Goal: Transaction & Acquisition: Purchase product/service

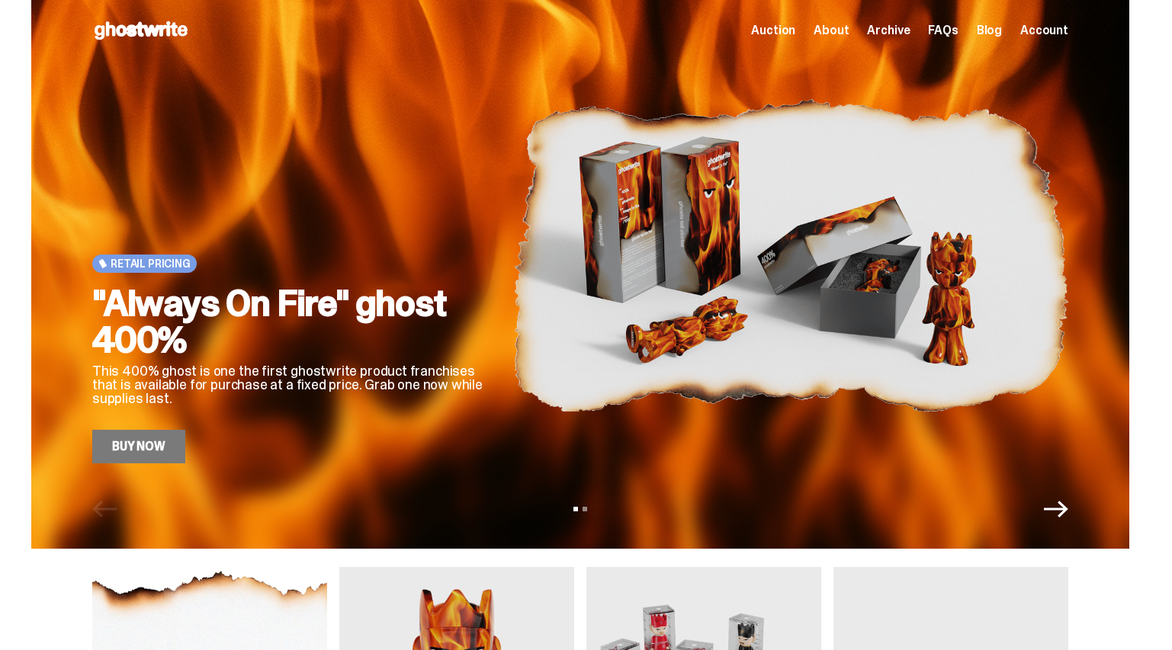
click at [150, 421] on div ""Always On Fire" ghost 400% This 400% ghost is one the first ghostwrite product…" at bounding box center [290, 374] width 396 height 178
click at [151, 450] on link "Buy Now" at bounding box center [138, 447] width 93 height 34
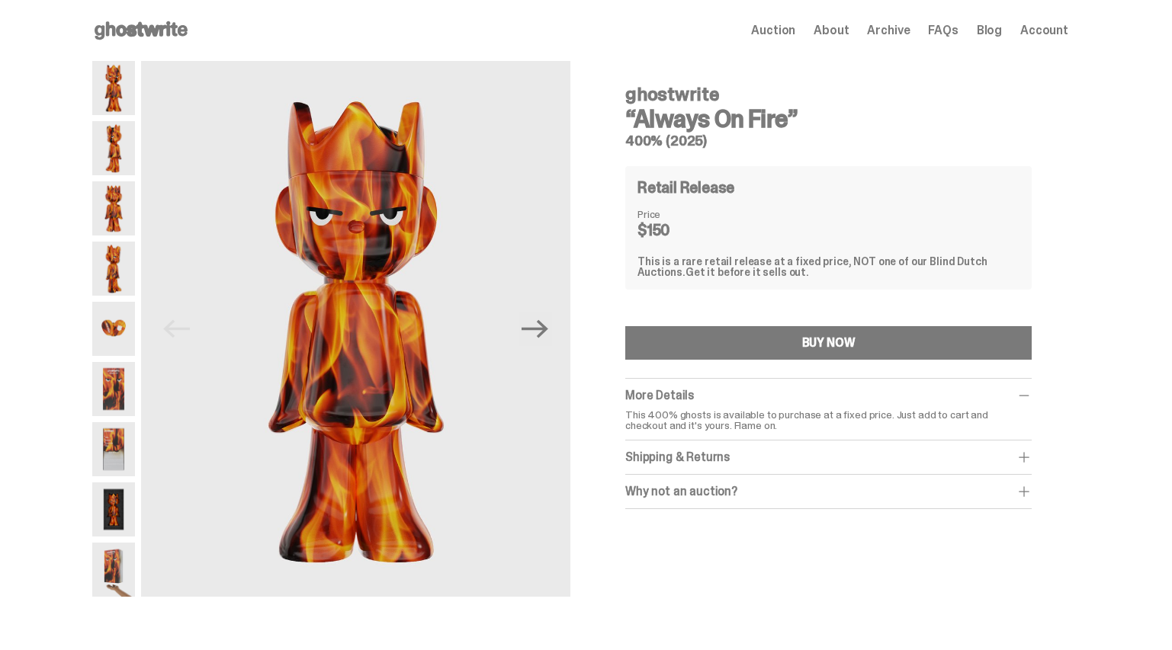
click at [910, 31] on span "Archive" at bounding box center [888, 30] width 43 height 12
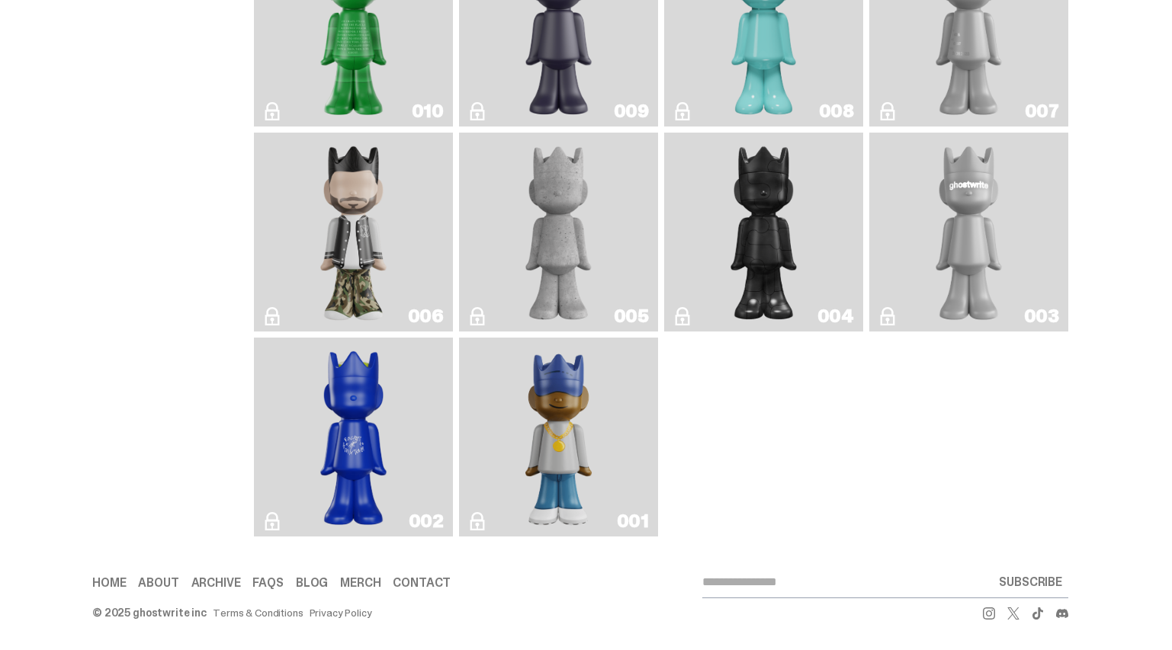
scroll to position [2736, 0]
click at [388, 98] on img "JFG" at bounding box center [353, 27] width 81 height 187
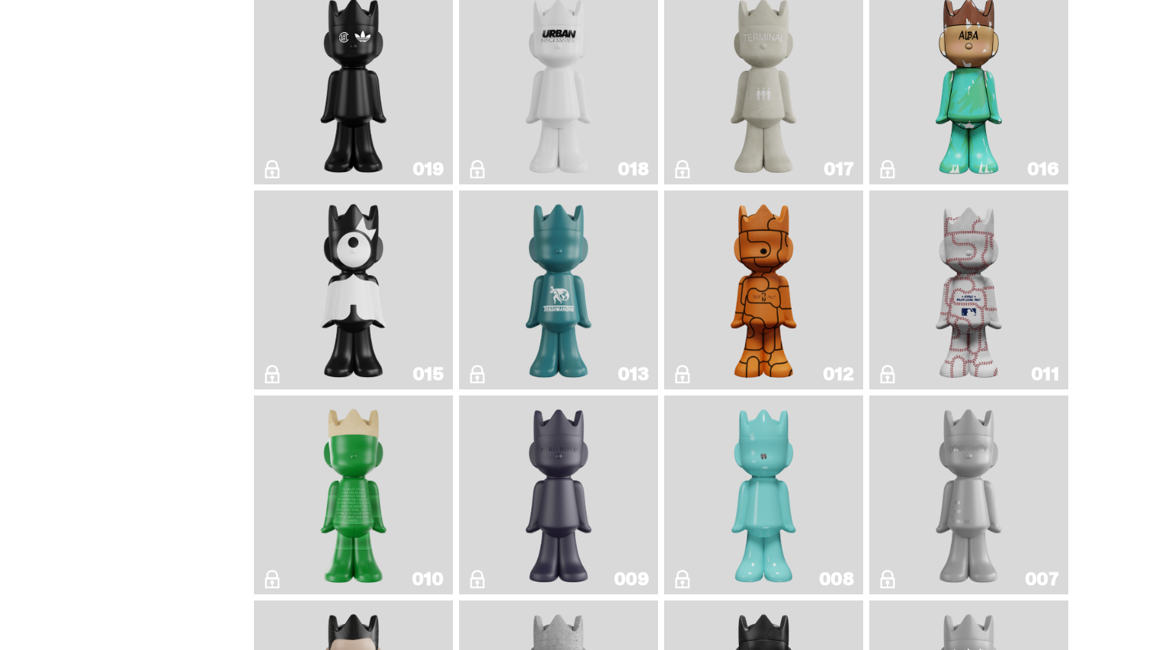
scroll to position [1949, 0]
